Goal: Task Accomplishment & Management: Manage account settings

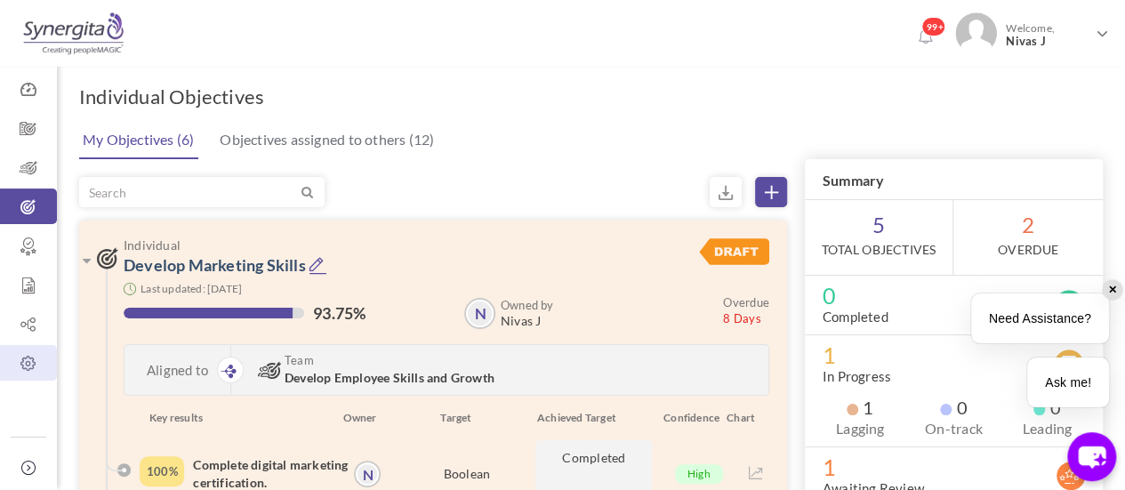
click at [16, 370] on icon at bounding box center [28, 364] width 57 height 18
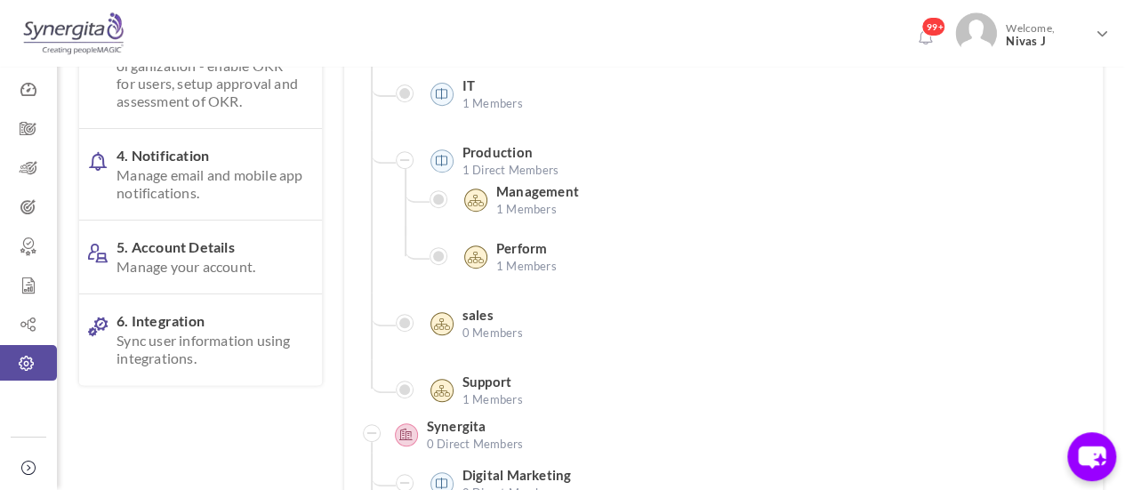
click at [236, 276] on span "Manage your account." at bounding box center [209, 267] width 187 height 18
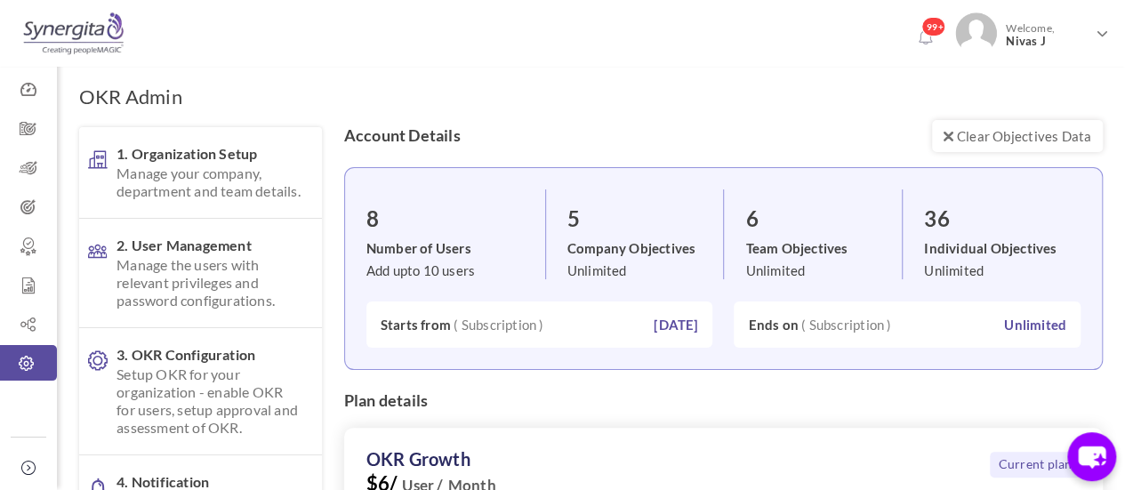
click at [1085, 44] on span "Nivas J" at bounding box center [1047, 41] width 84 height 13
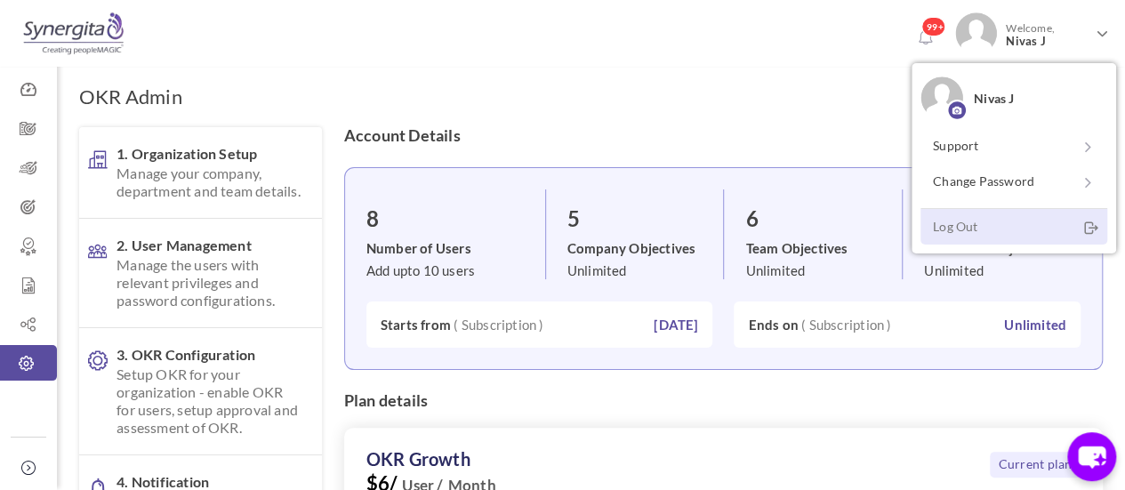
click at [958, 228] on link "Log Out" at bounding box center [1013, 226] width 187 height 36
